Goal: Check status

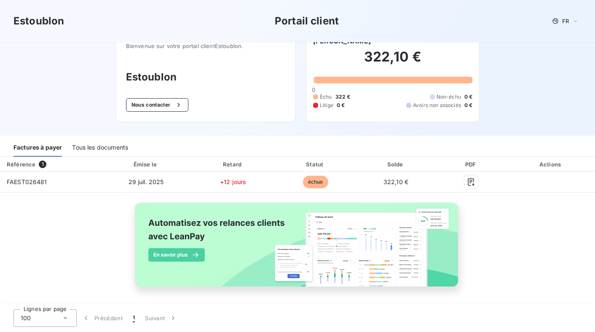
scroll to position [18, 0]
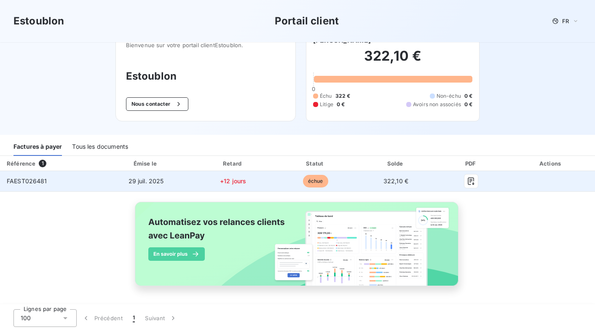
click at [317, 182] on span "échue" at bounding box center [315, 181] width 25 height 13
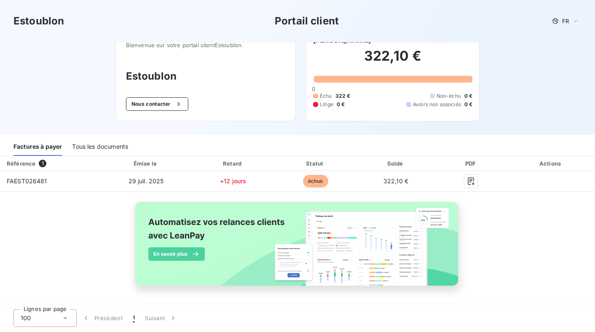
scroll to position [0, 0]
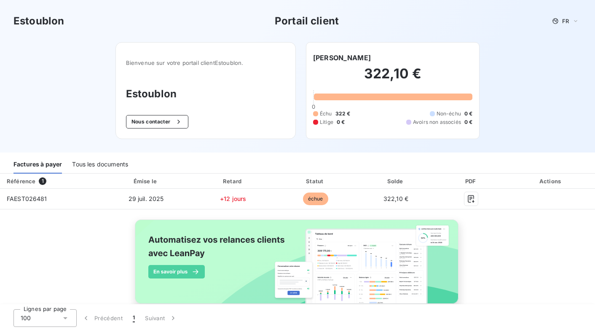
click at [399, 57] on div "[PERSON_NAME]" at bounding box center [392, 58] width 159 height 10
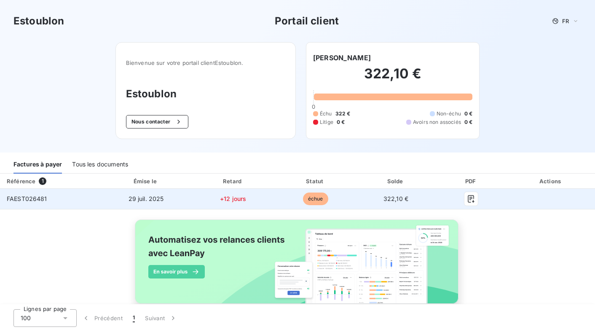
click at [31, 196] on span "FAEST026481" at bounding box center [27, 198] width 40 height 7
click at [314, 196] on span "échue" at bounding box center [315, 199] width 25 height 13
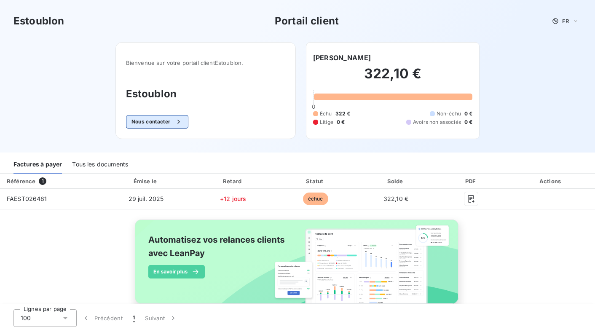
click at [182, 121] on icon "button" at bounding box center [178, 122] width 8 height 8
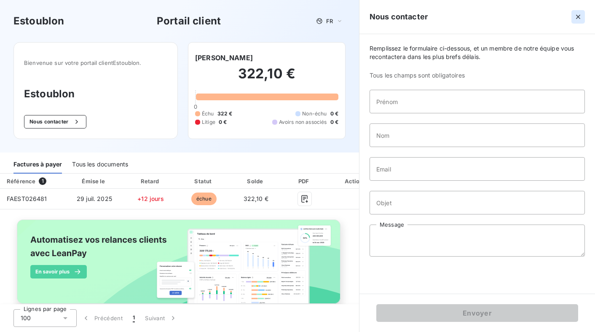
click at [576, 19] on icon "button" at bounding box center [578, 17] width 8 height 8
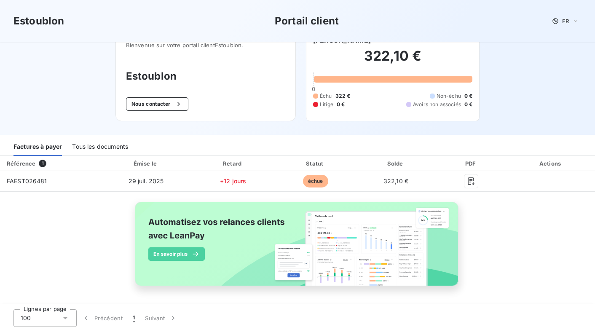
scroll to position [1, 0]
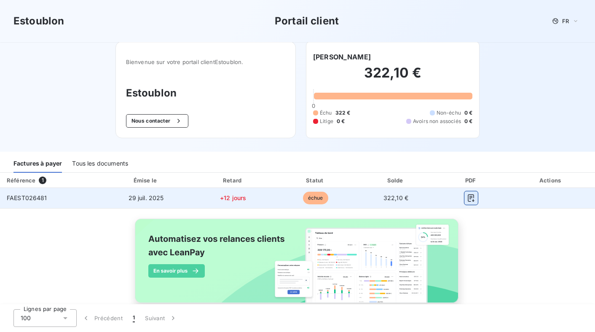
click at [472, 196] on icon "button" at bounding box center [471, 198] width 6 height 8
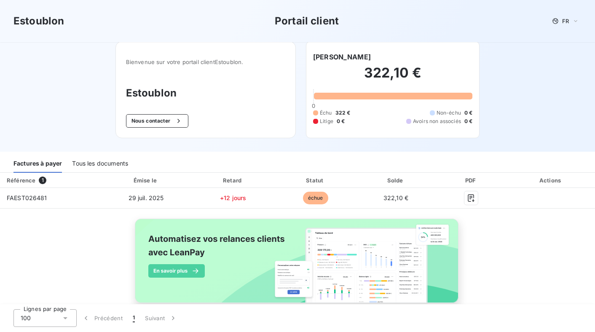
click at [490, 98] on div "Bienvenue sur votre portail client Estoublon . Estoublon Nous contacter [PERSON…" at bounding box center [298, 96] width 392 height 110
